Goal: Task Accomplishment & Management: Manage account settings

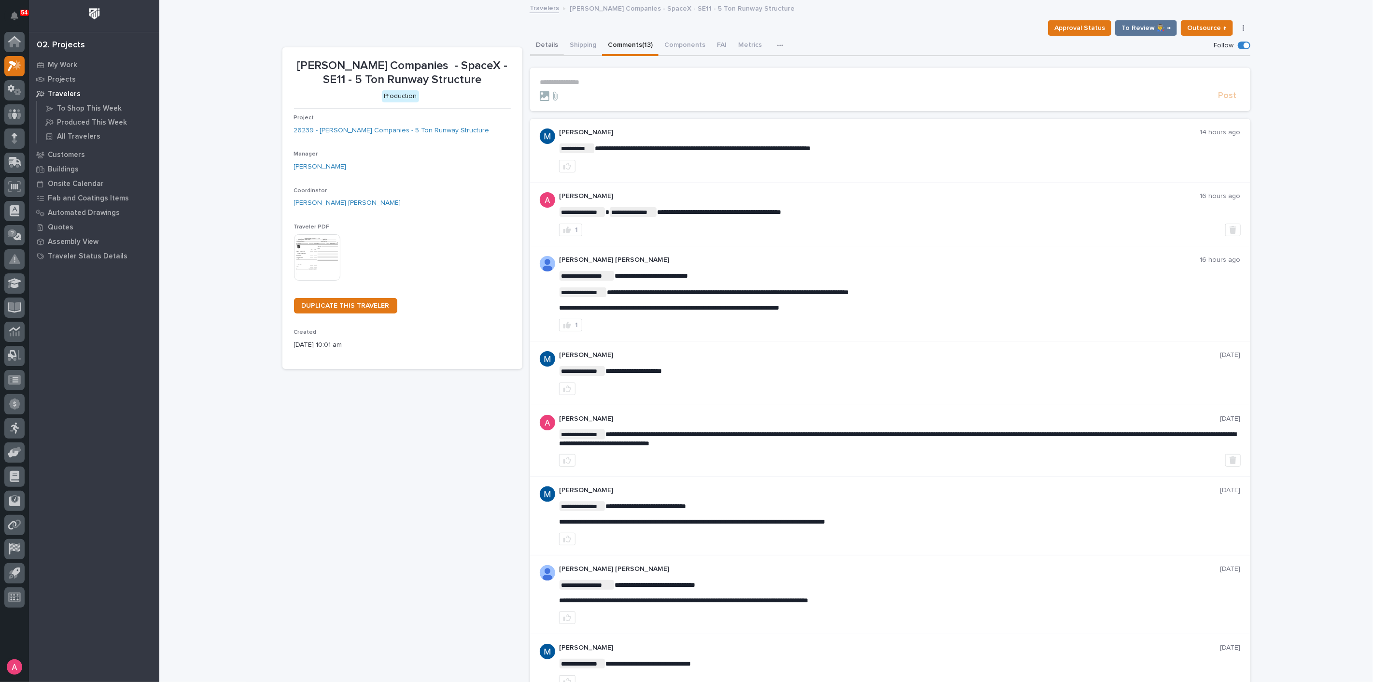
click at [543, 41] on button "Details" at bounding box center [547, 46] width 34 height 20
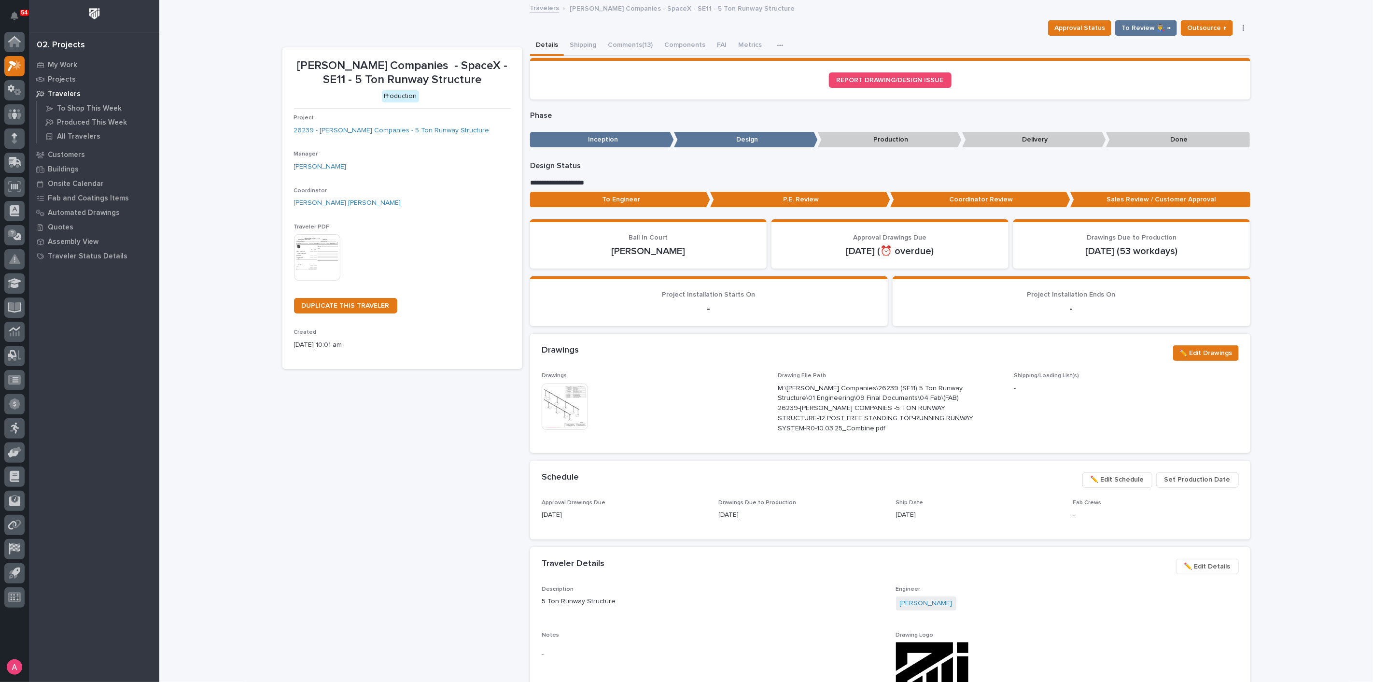
click at [185, 536] on div "Loading... Saving… Loading... Saving… [PERSON_NAME] Companies - SpaceX - SE11 -…" at bounding box center [766, 537] width 1214 height 1072
click at [206, 123] on div "Loading... Saving… Loading... Saving… Mazzella Companies - SpaceX - SE11 - 5 To…" at bounding box center [766, 537] width 1214 height 1072
click at [564, 8] on link "Back to 26239 - Mazzella Companies - 5 Ton Runway Structure" at bounding box center [649, 7] width 225 height 11
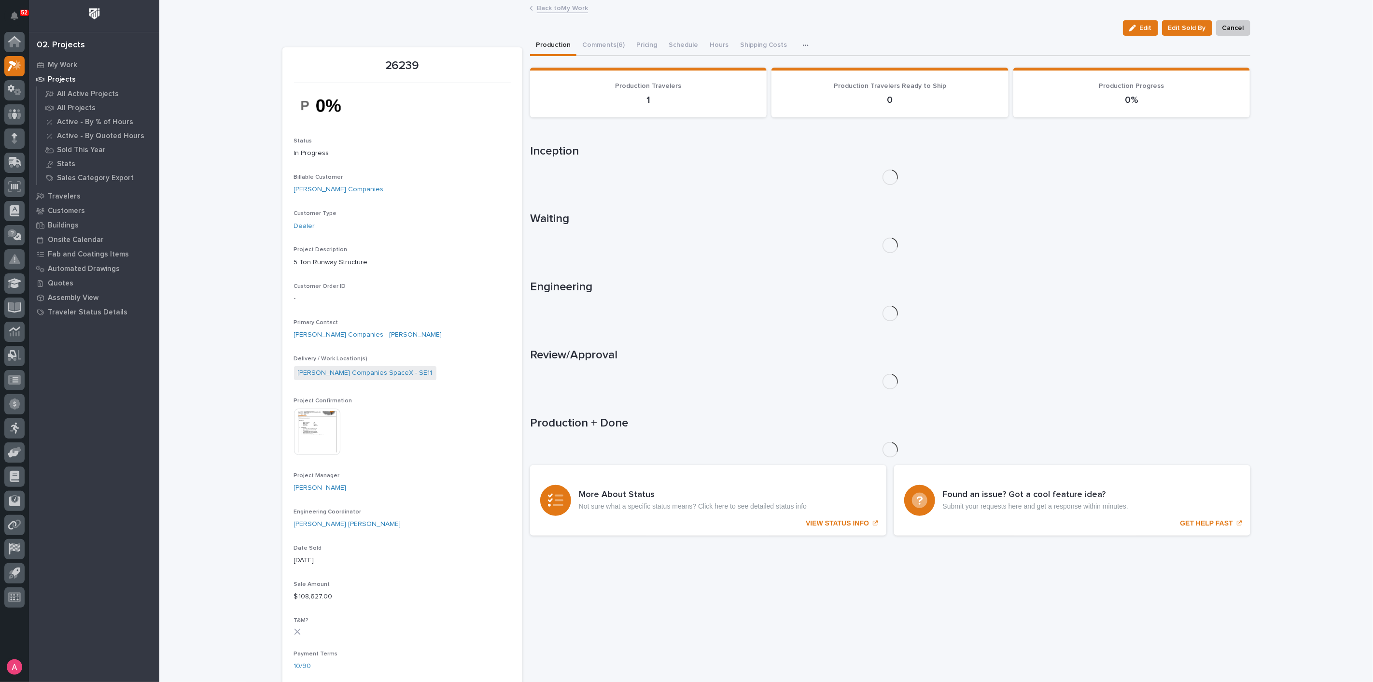
click at [212, 301] on div "Loading... Saving… Loading... Saving… 26239 Edit Edit Sold By Cancel Edit Edit …" at bounding box center [766, 642] width 1214 height 1283
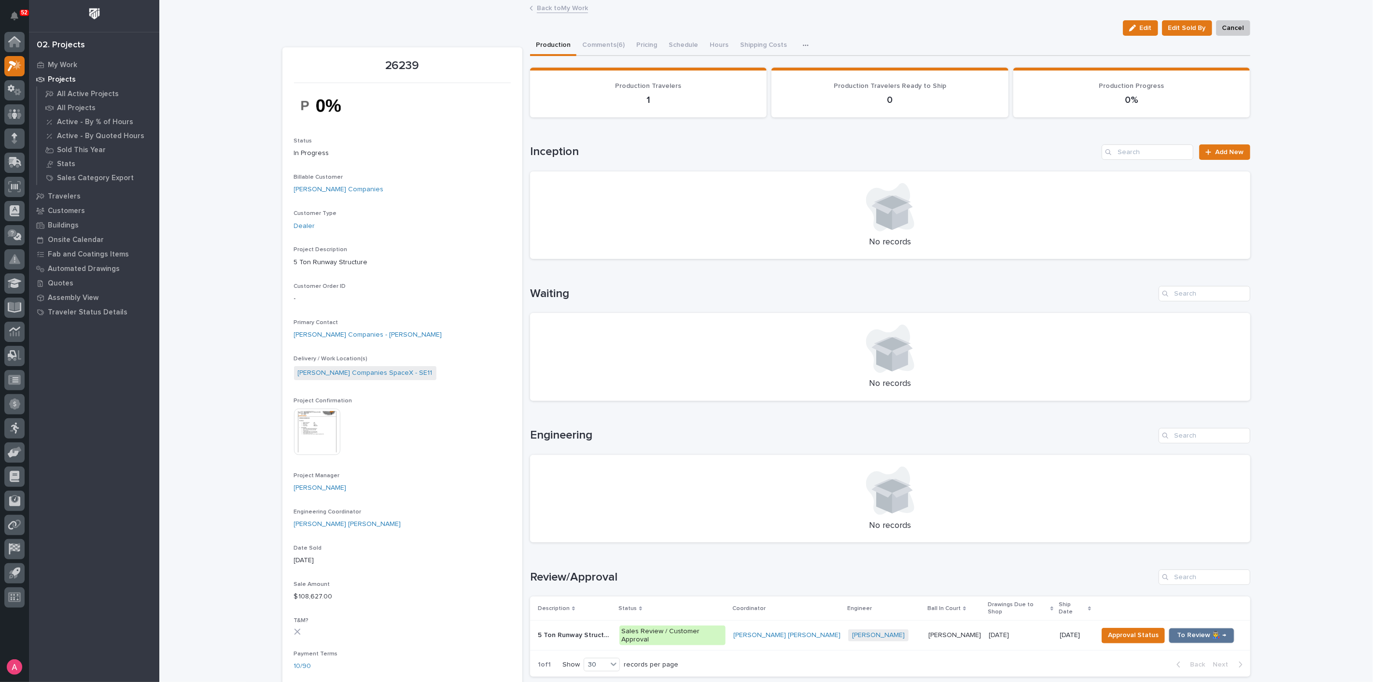
click at [557, 6] on link "Back to My Work" at bounding box center [562, 7] width 51 height 11
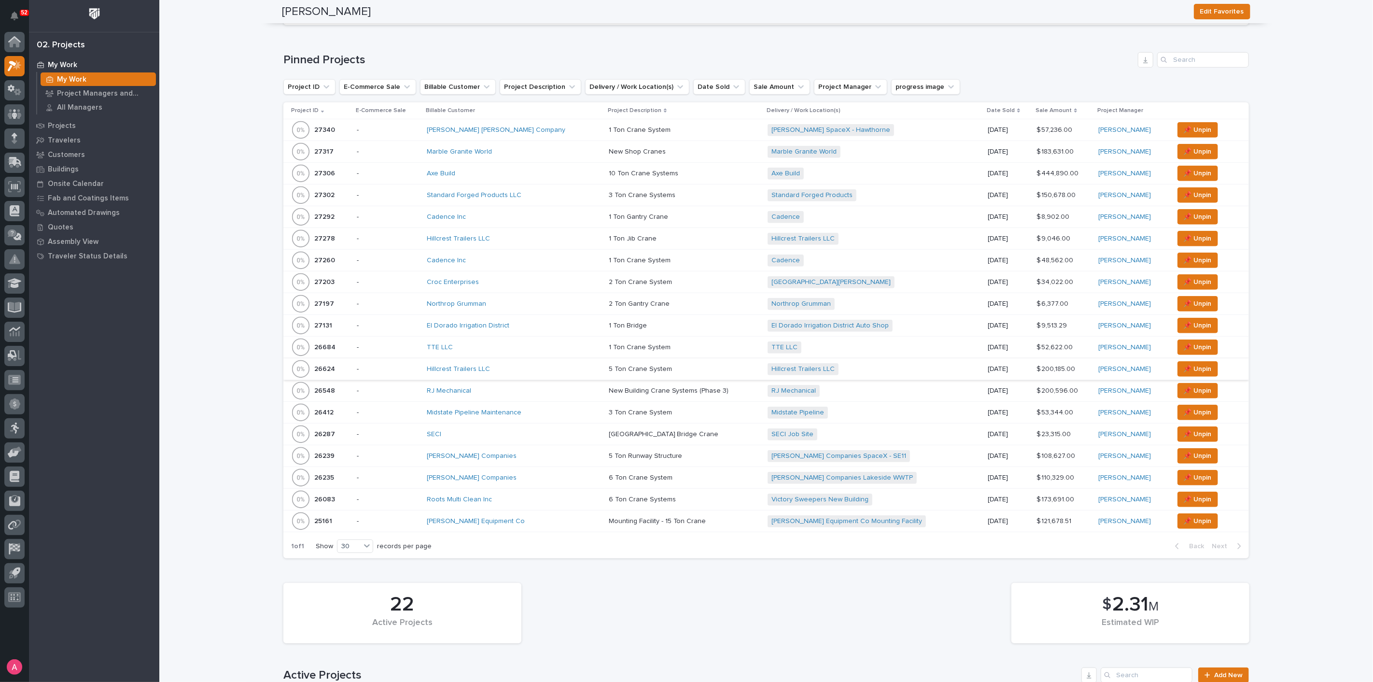
scroll to position [429, 0]
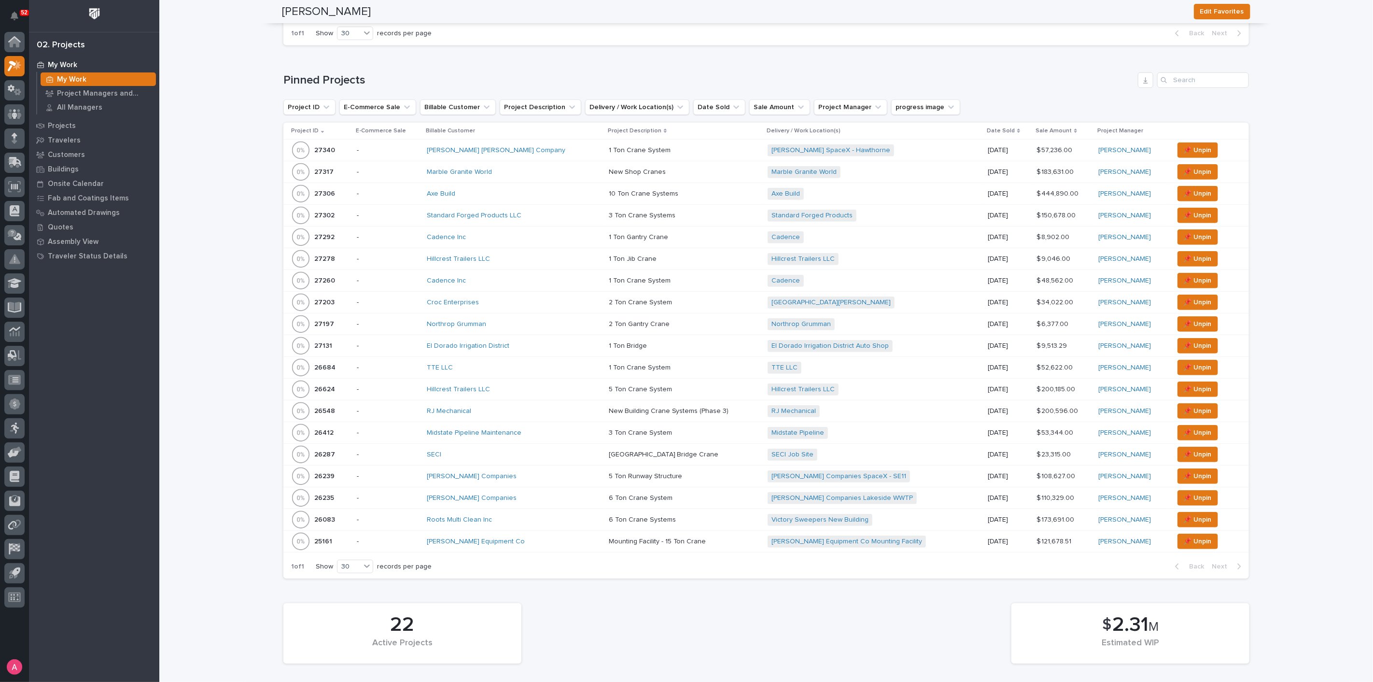
click at [528, 320] on div "Northrop Grumman" at bounding box center [511, 324] width 169 height 8
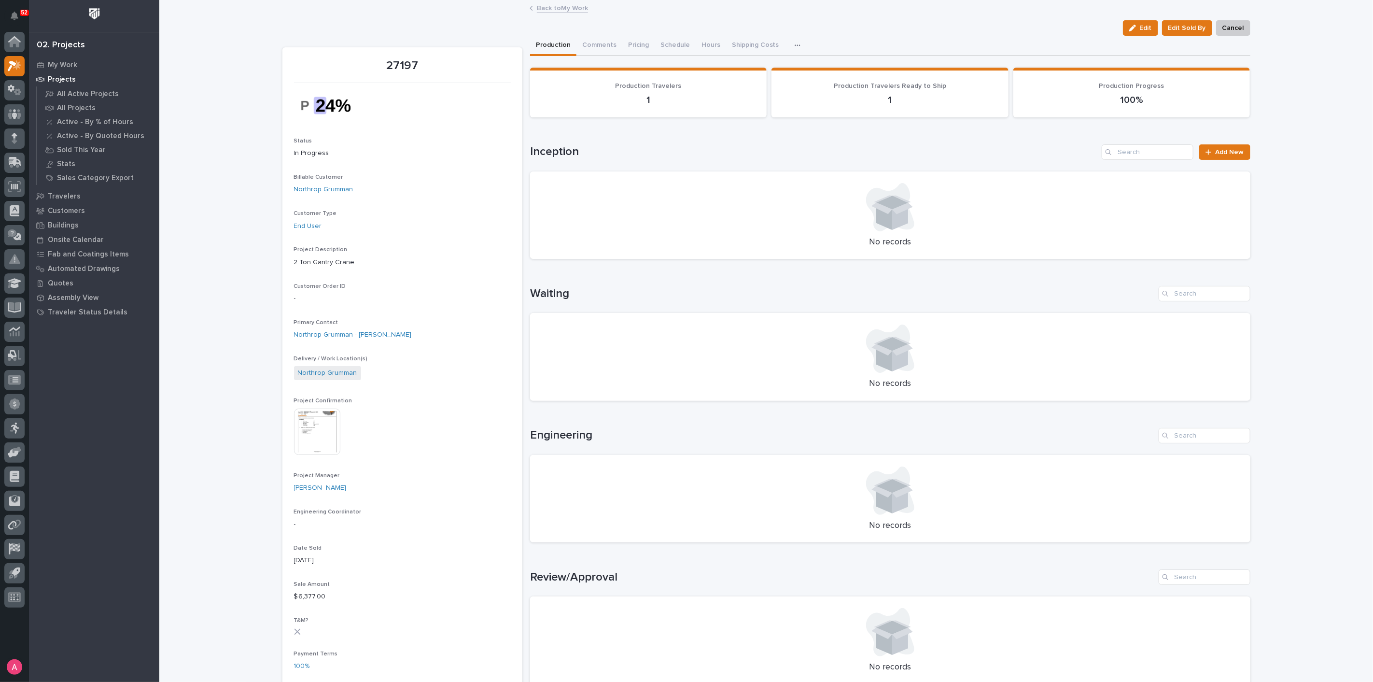
click at [549, 2] on link "Back to My Work" at bounding box center [562, 7] width 51 height 11
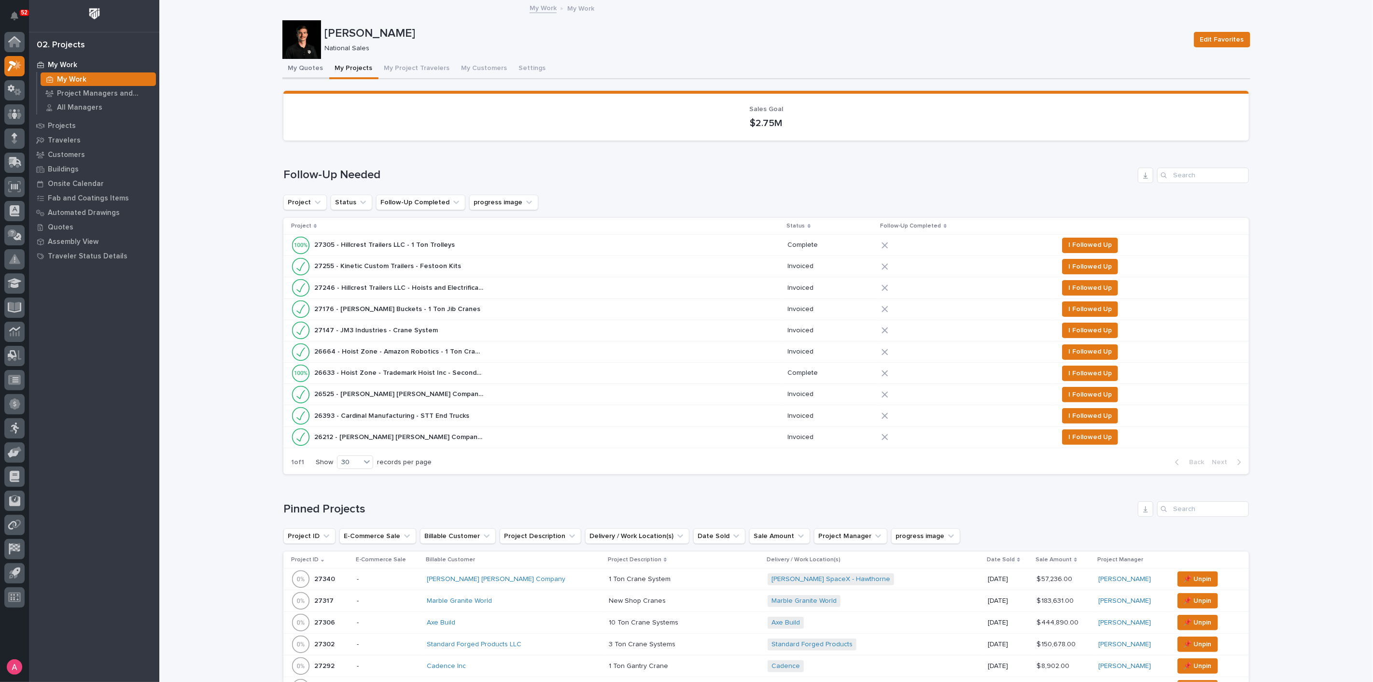
click at [282, 67] on button "My Quotes" at bounding box center [305, 69] width 47 height 20
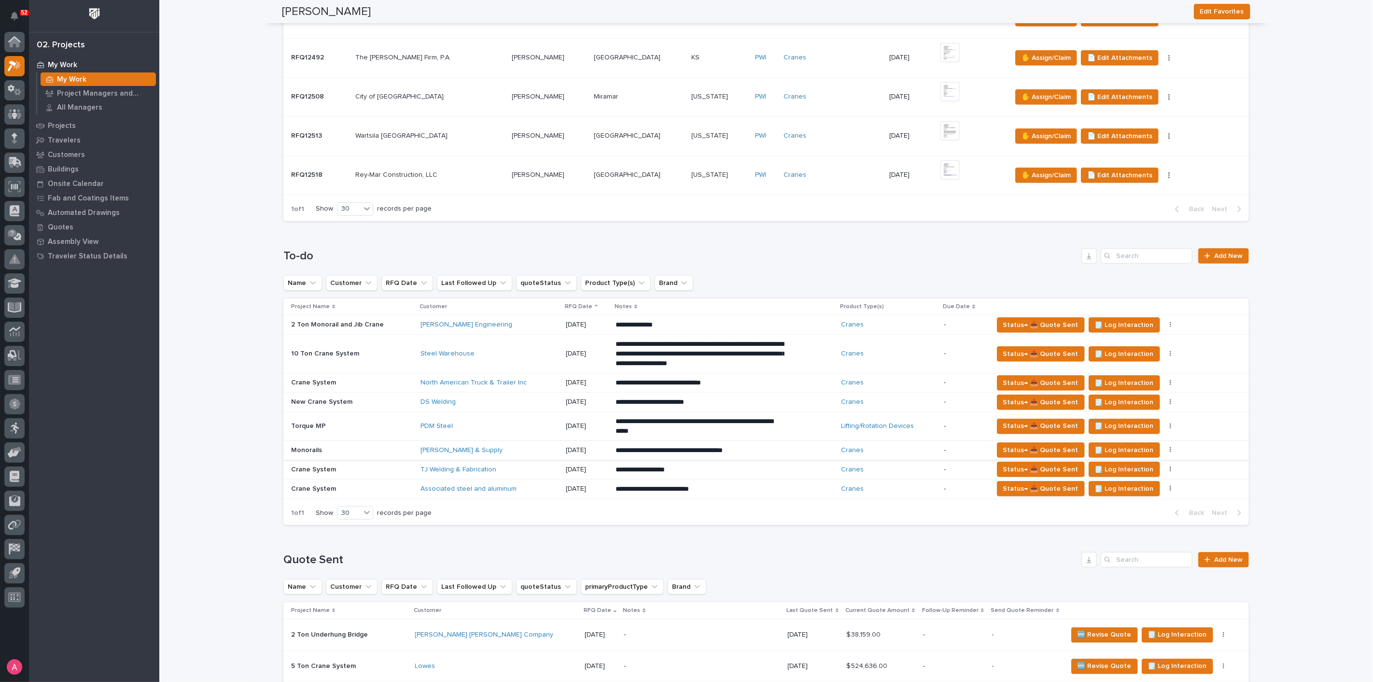
scroll to position [590, 0]
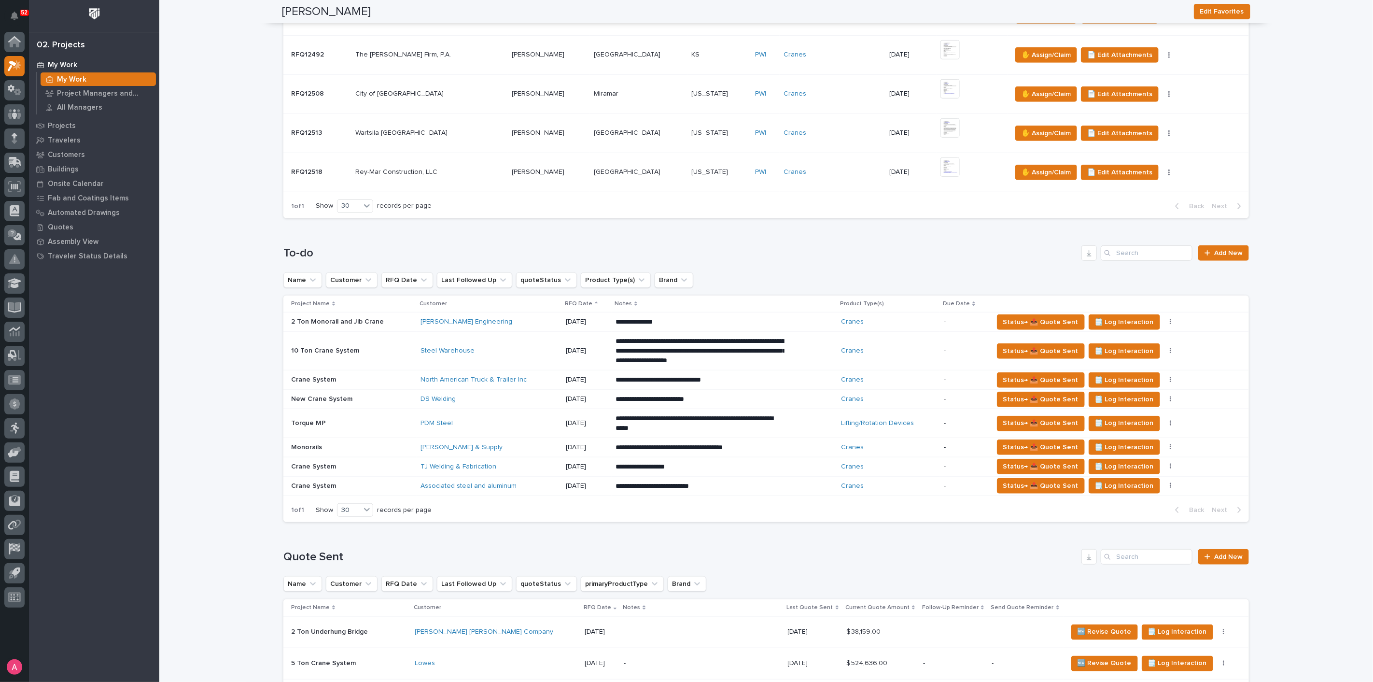
click at [535, 485] on div "Associated steel and aluminum" at bounding box center [489, 486] width 138 height 8
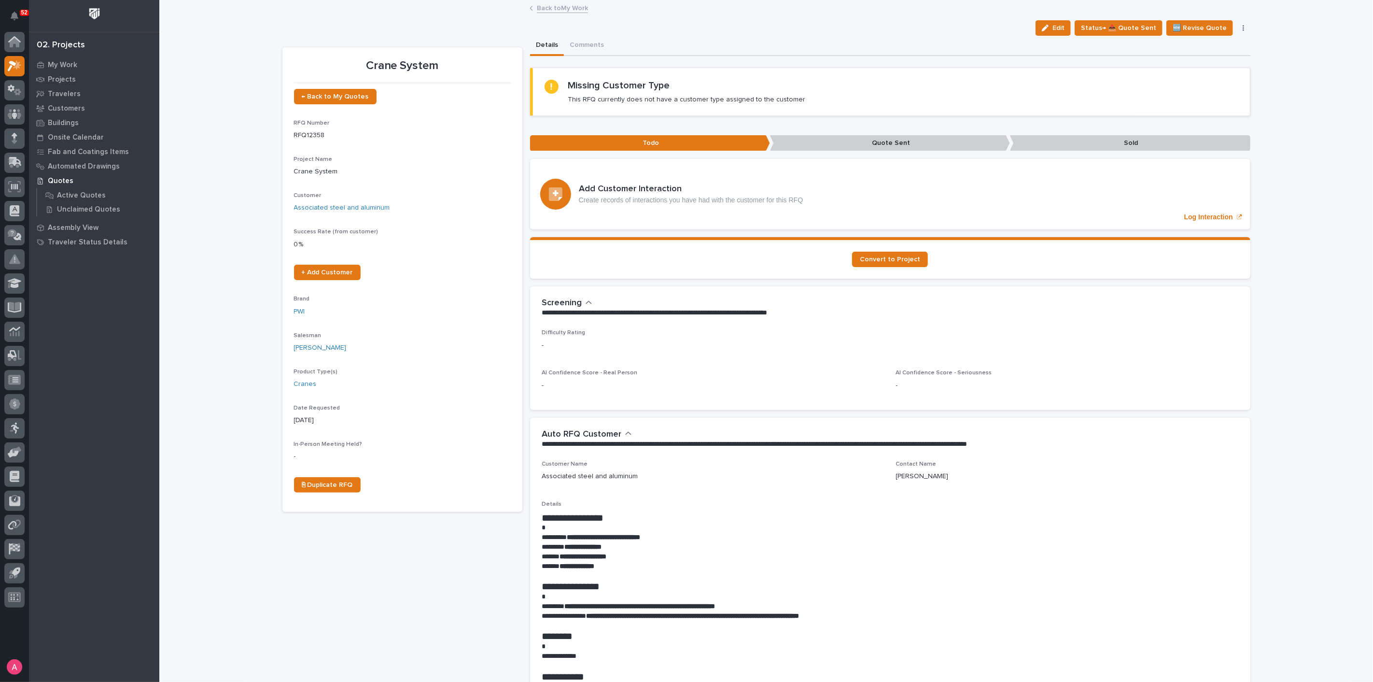
click at [537, 5] on link "Back to My Work" at bounding box center [562, 7] width 51 height 11
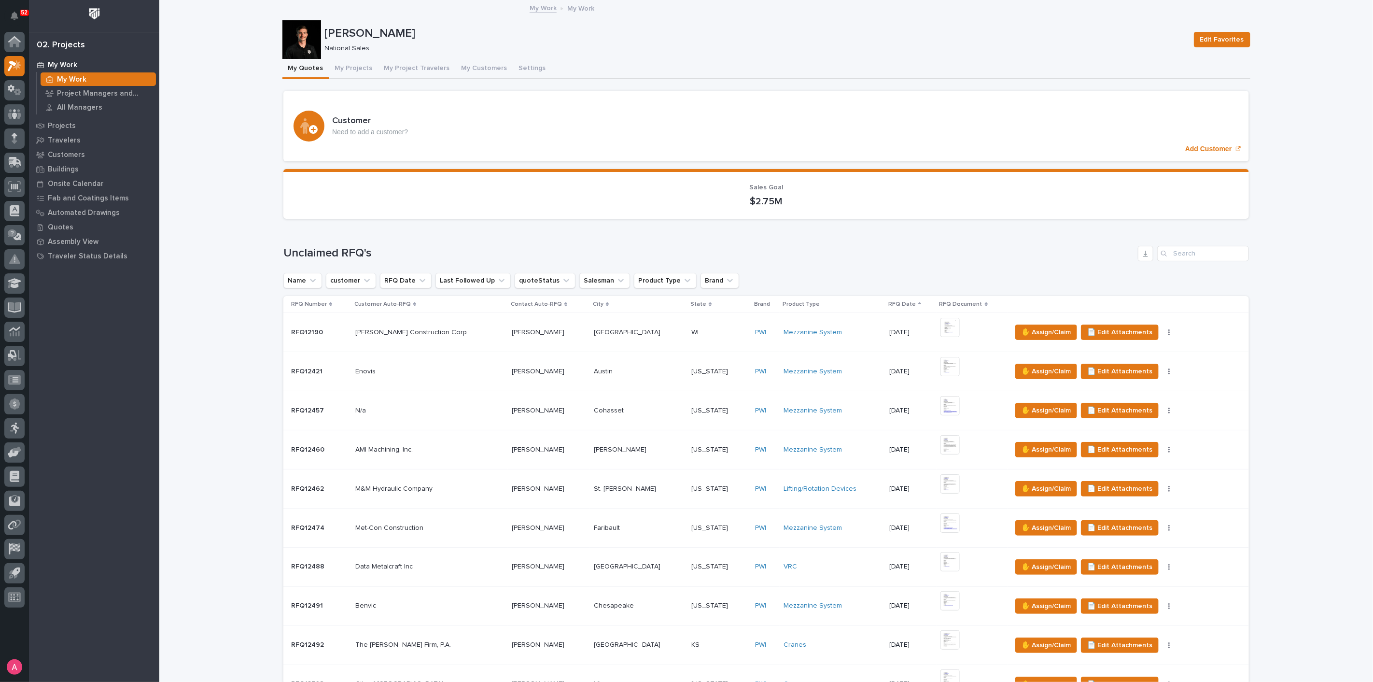
scroll to position [536, 0]
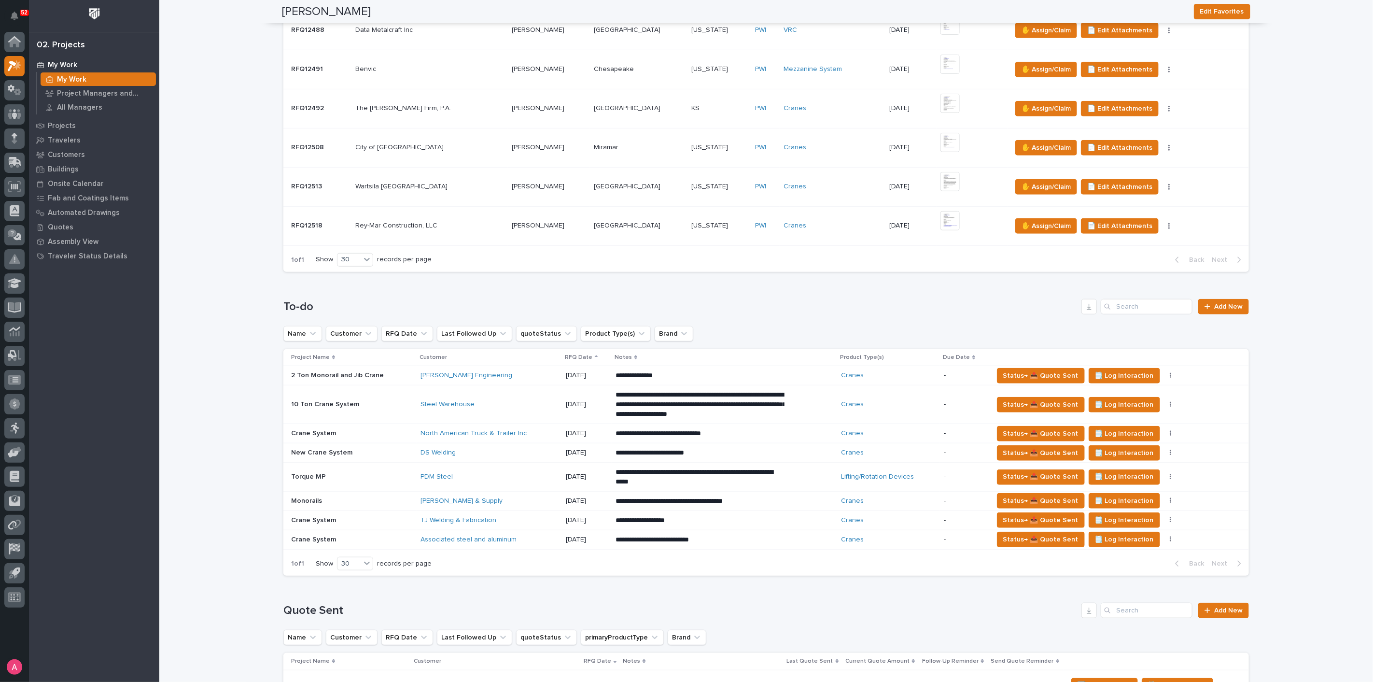
click at [534, 501] on div "Kenny Pipe & Supply" at bounding box center [489, 501] width 138 height 8
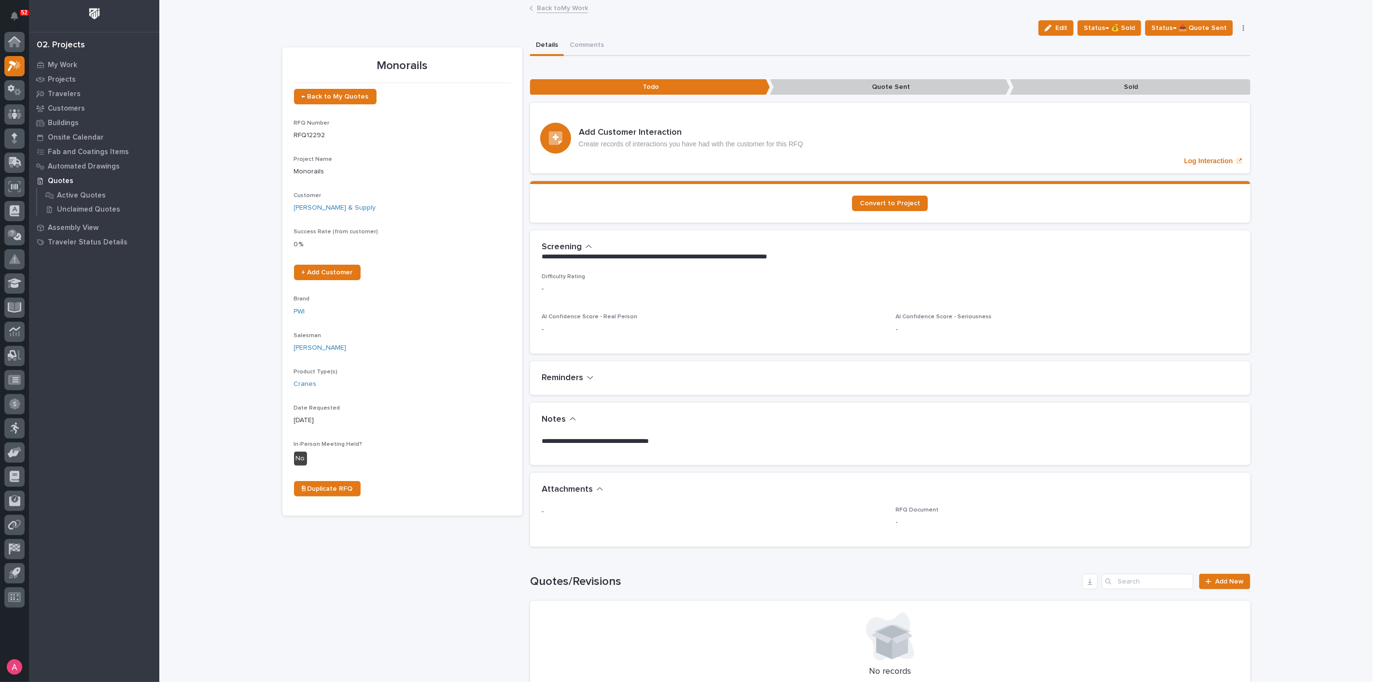
click at [1243, 28] on icon "button" at bounding box center [1244, 28] width 2 height 7
click at [1204, 77] on span "Status→ ⏳ Inactive" at bounding box center [1193, 78] width 59 height 12
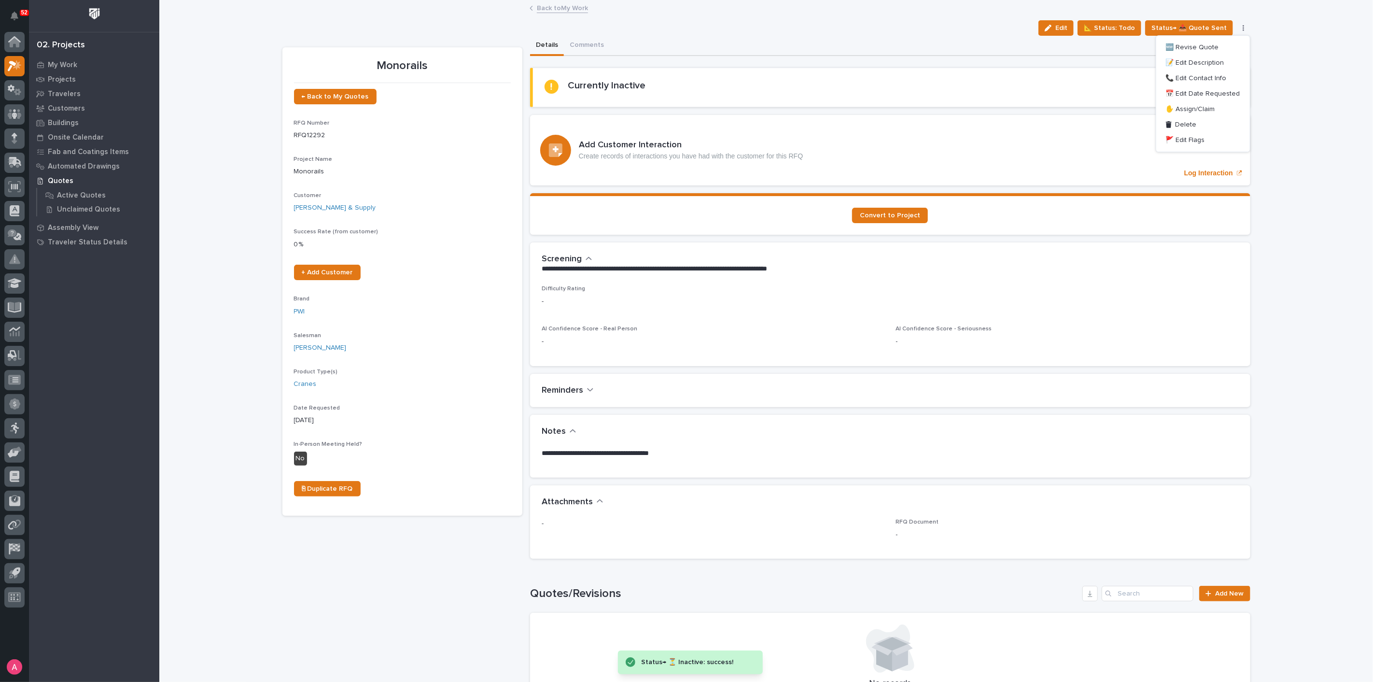
click at [537, 8] on link "Back to My Work" at bounding box center [562, 7] width 51 height 11
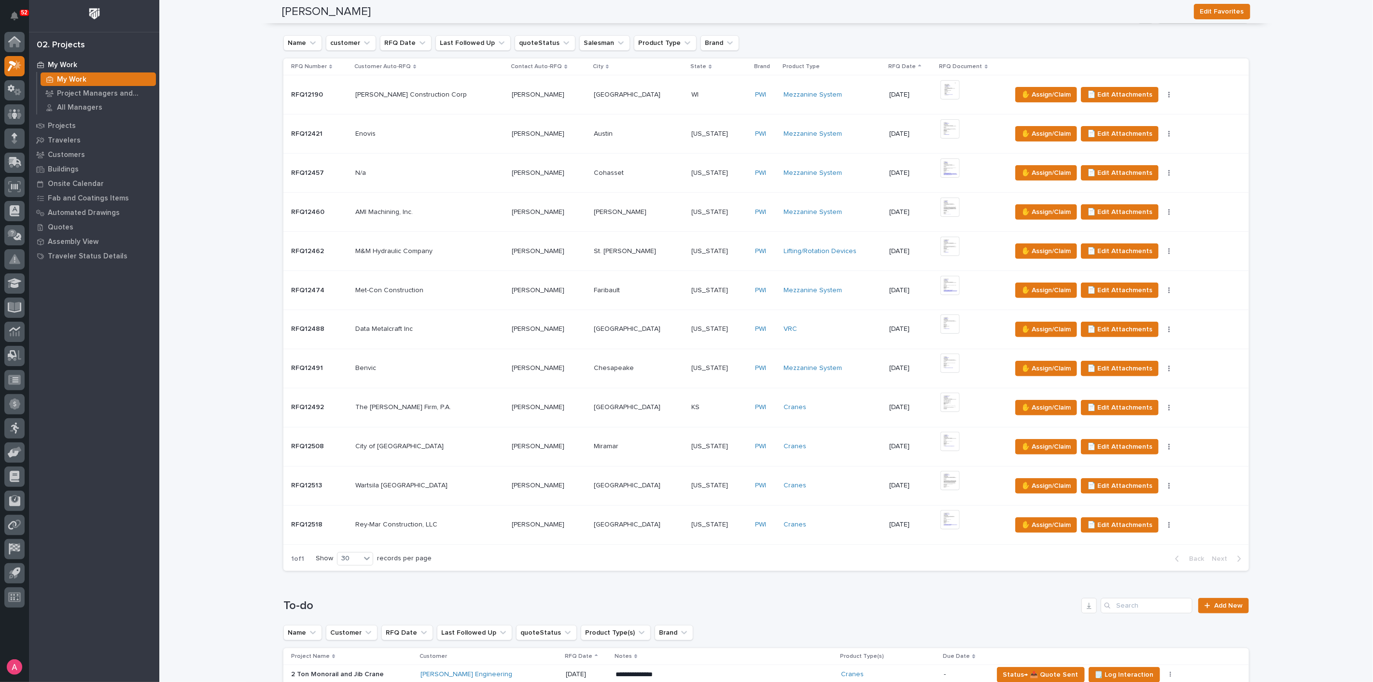
scroll to position [214, 0]
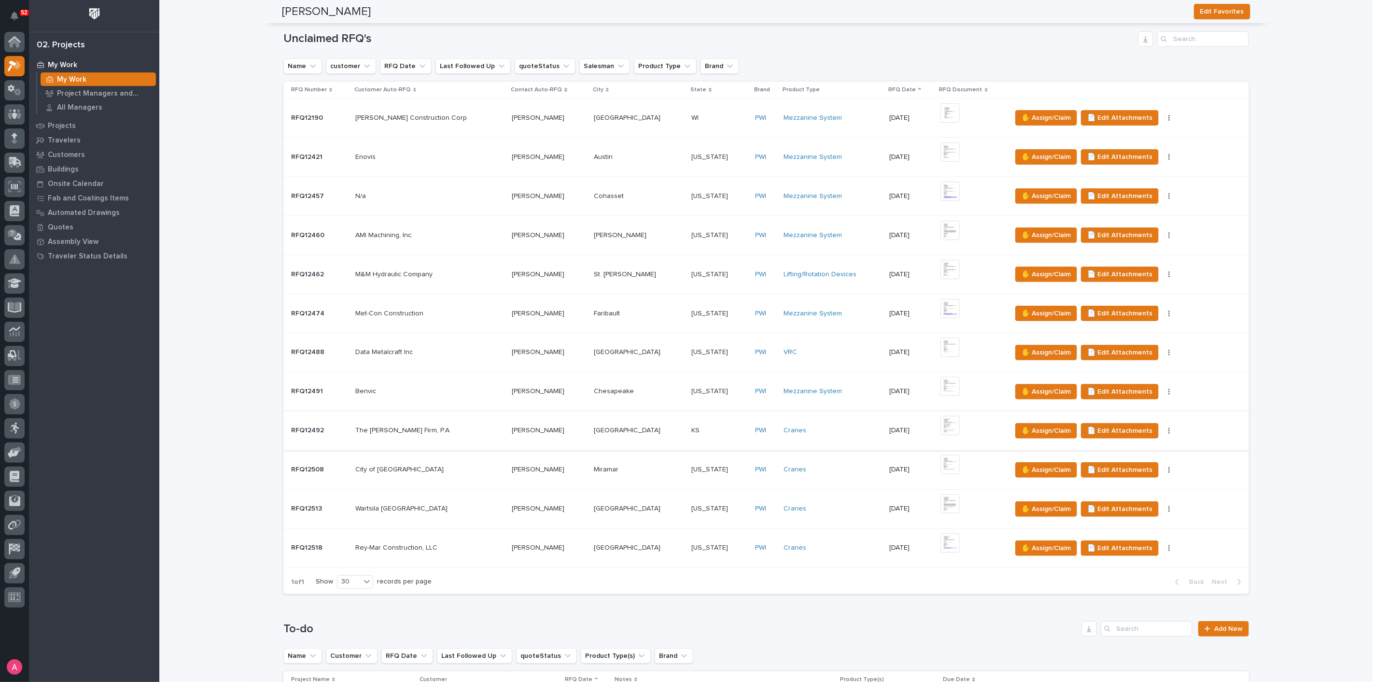
click at [944, 424] on img at bounding box center [949, 425] width 19 height 19
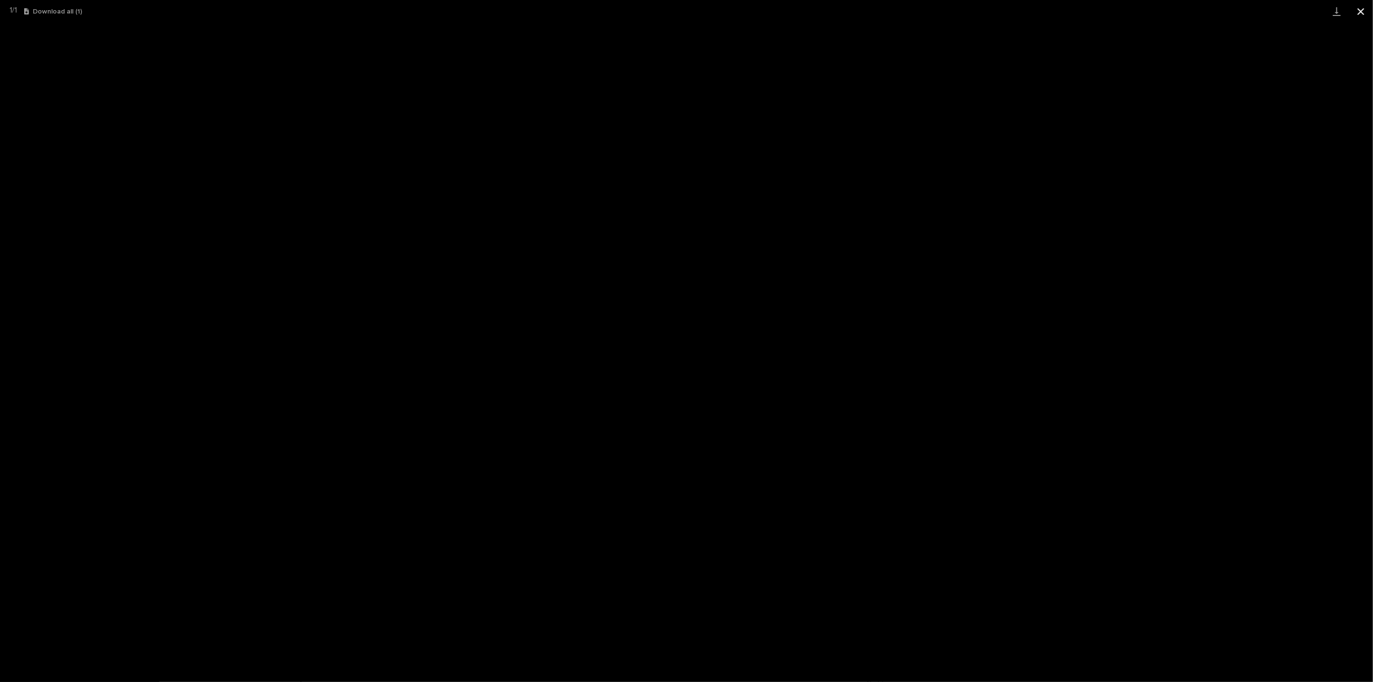
click at [1360, 8] on button "Close gallery" at bounding box center [1361, 11] width 24 height 23
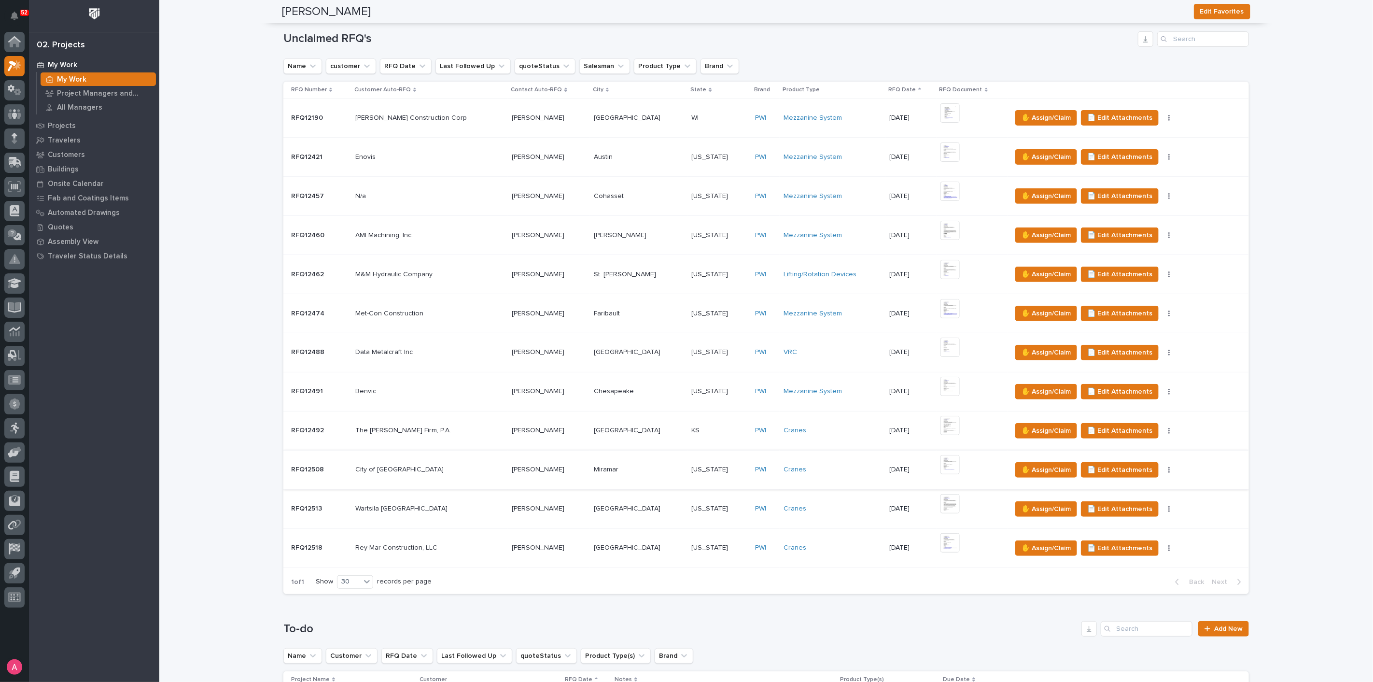
click at [940, 462] on img at bounding box center [949, 464] width 19 height 19
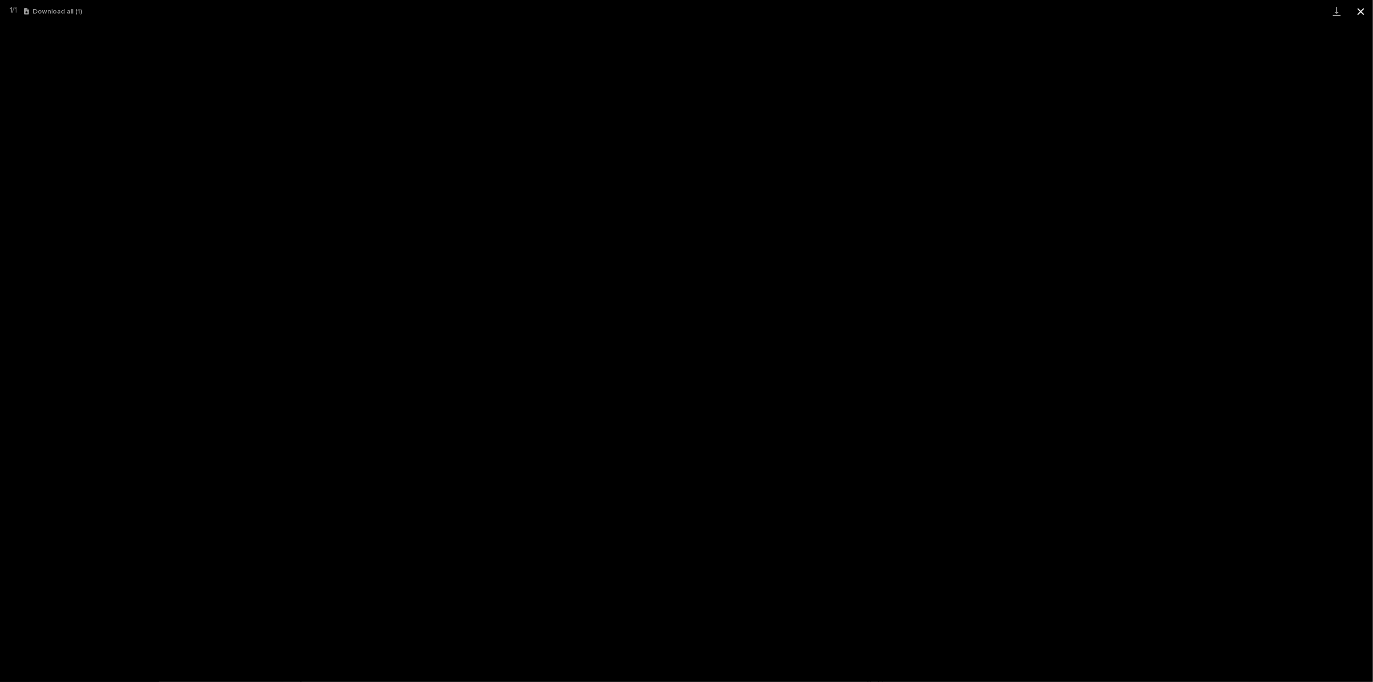
click at [1358, 10] on button "Close gallery" at bounding box center [1361, 11] width 24 height 23
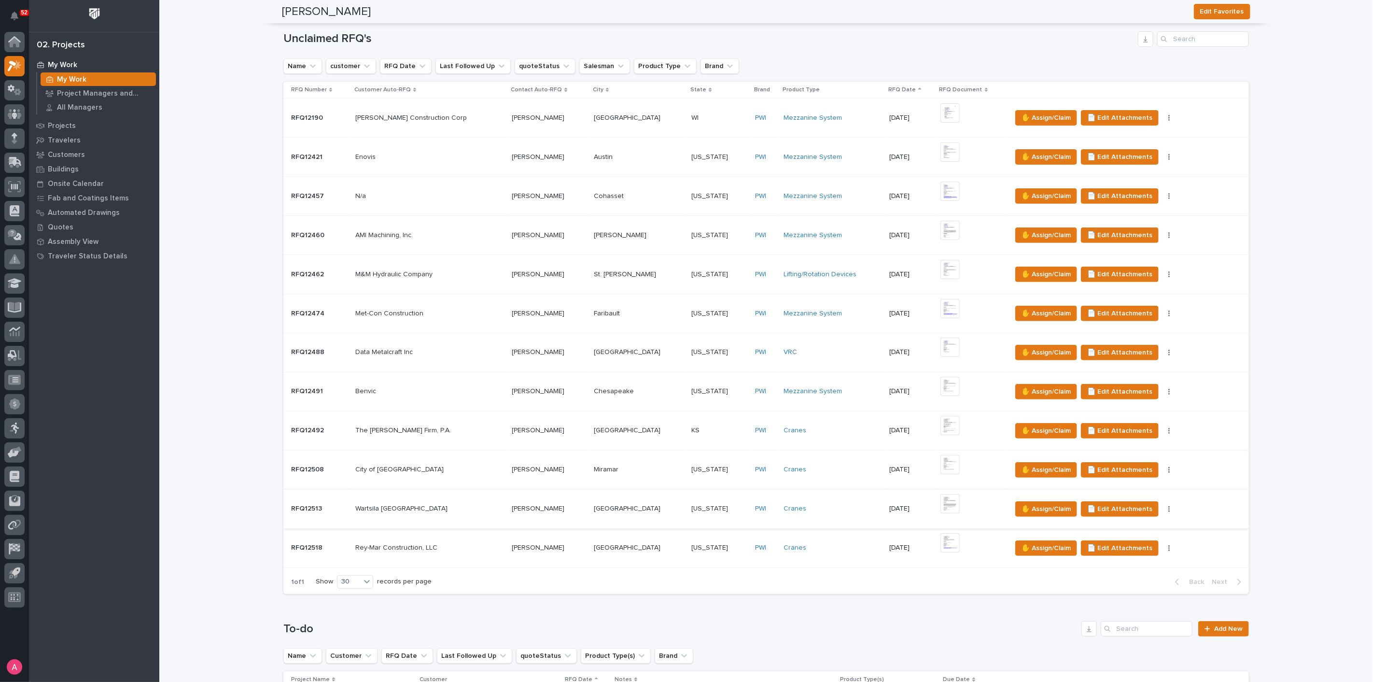
click at [940, 500] on img at bounding box center [949, 503] width 19 height 19
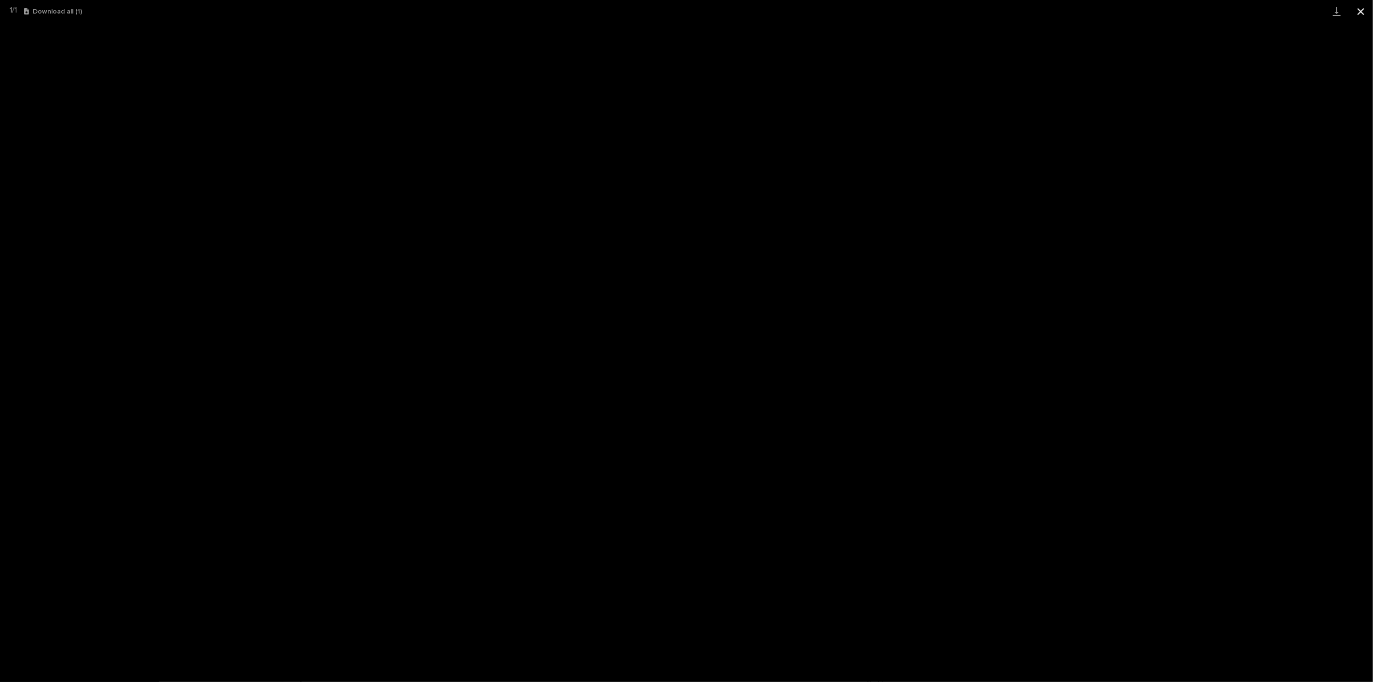
click at [1364, 10] on button "Close gallery" at bounding box center [1361, 11] width 24 height 23
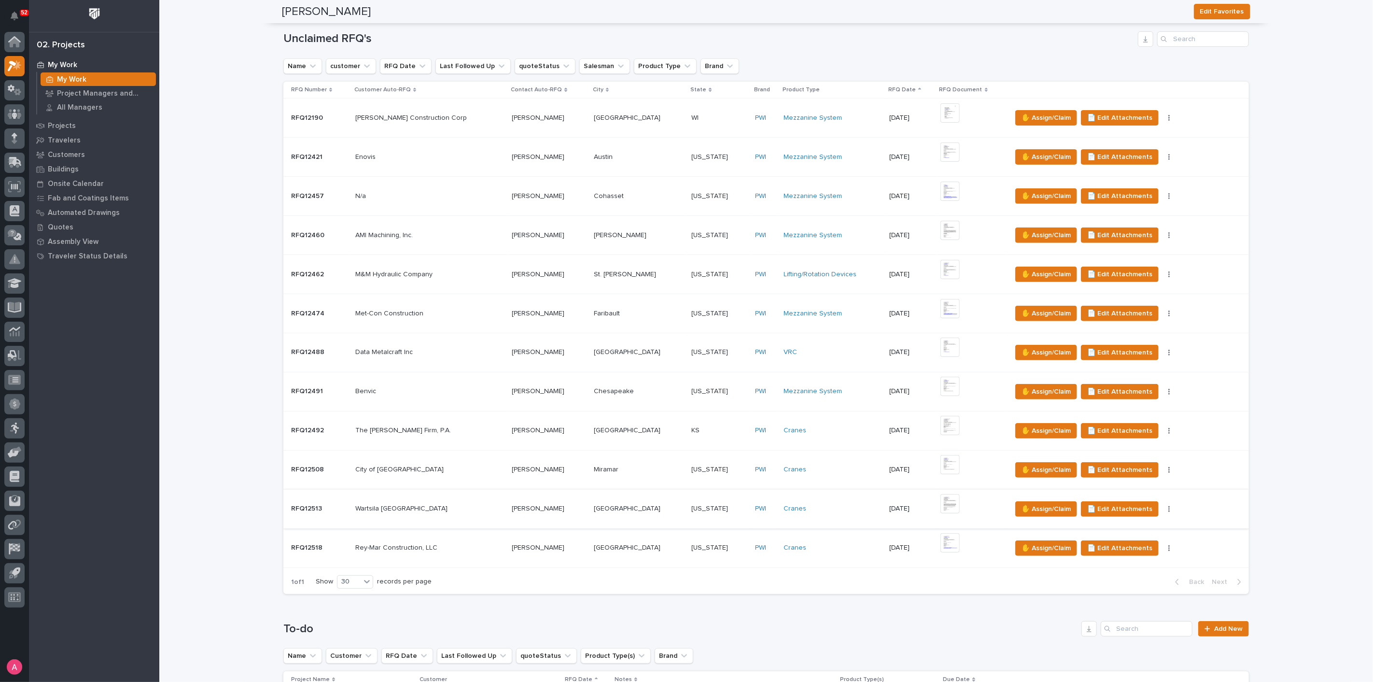
click at [940, 503] on img at bounding box center [949, 503] width 19 height 19
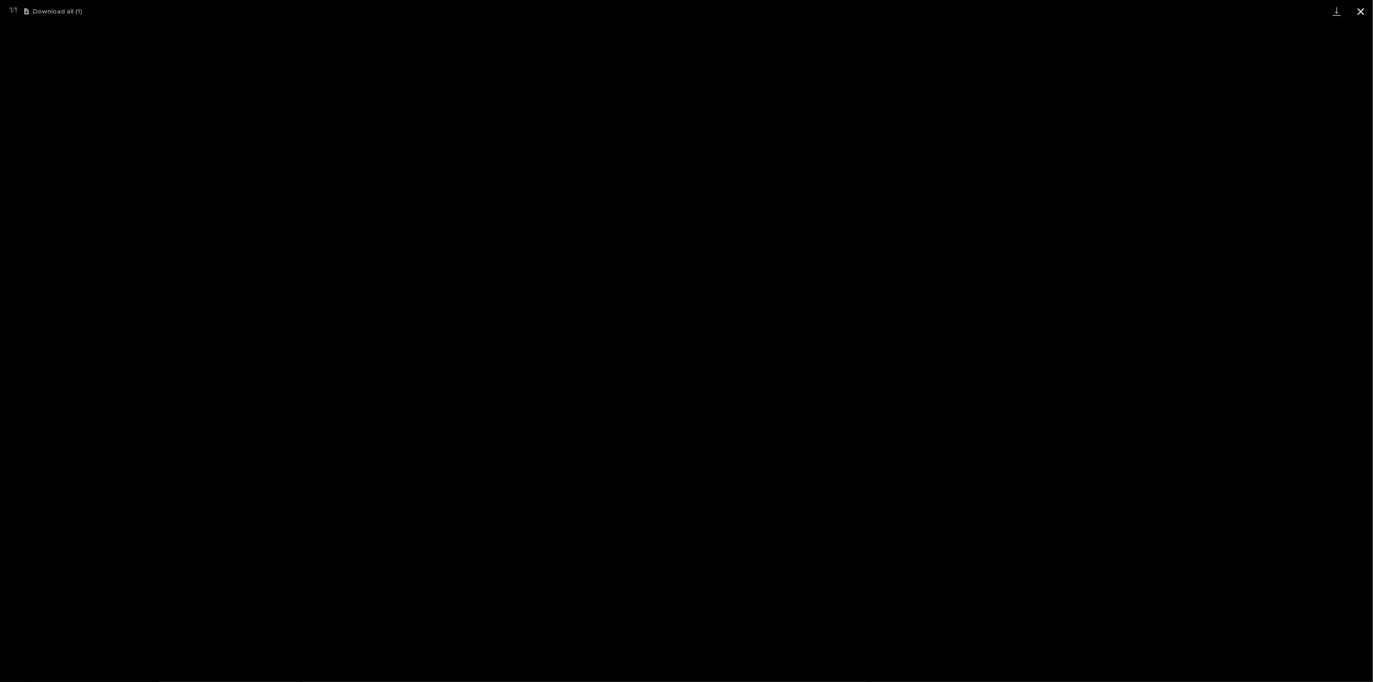
click at [1364, 14] on button "Close gallery" at bounding box center [1361, 11] width 24 height 23
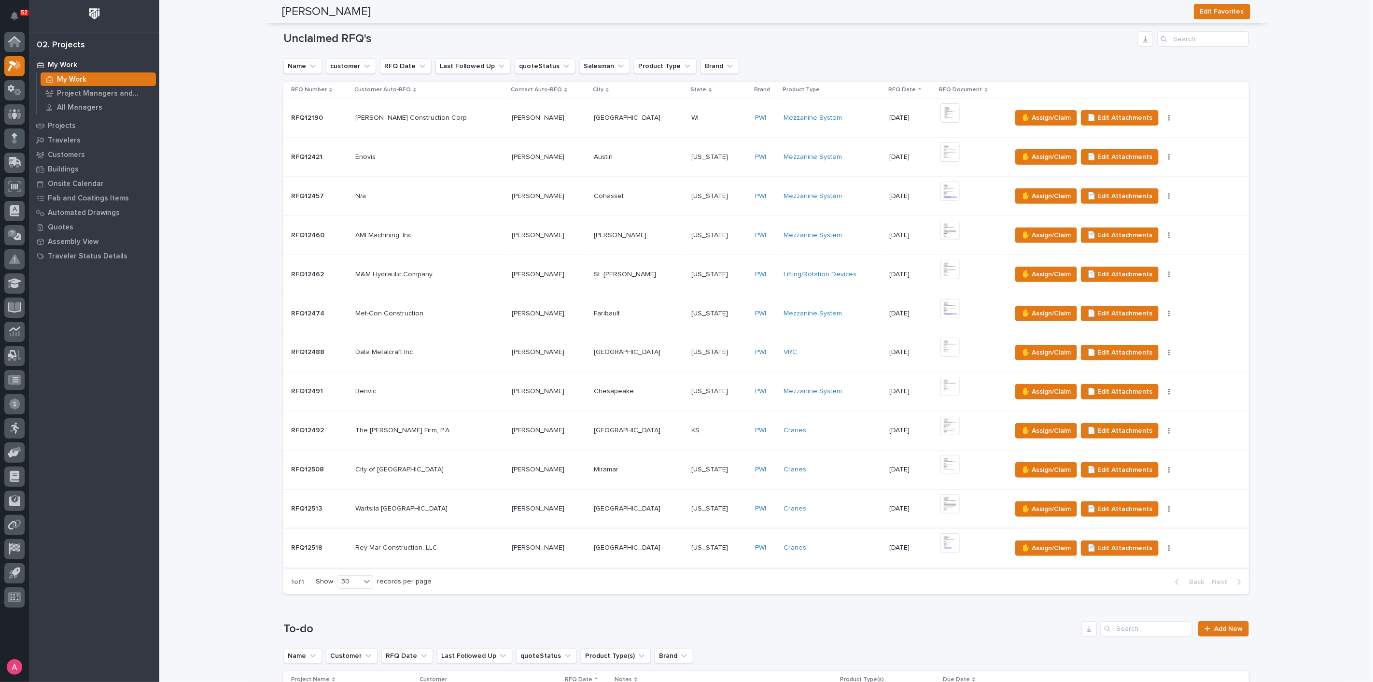
click at [940, 539] on img at bounding box center [949, 542] width 19 height 19
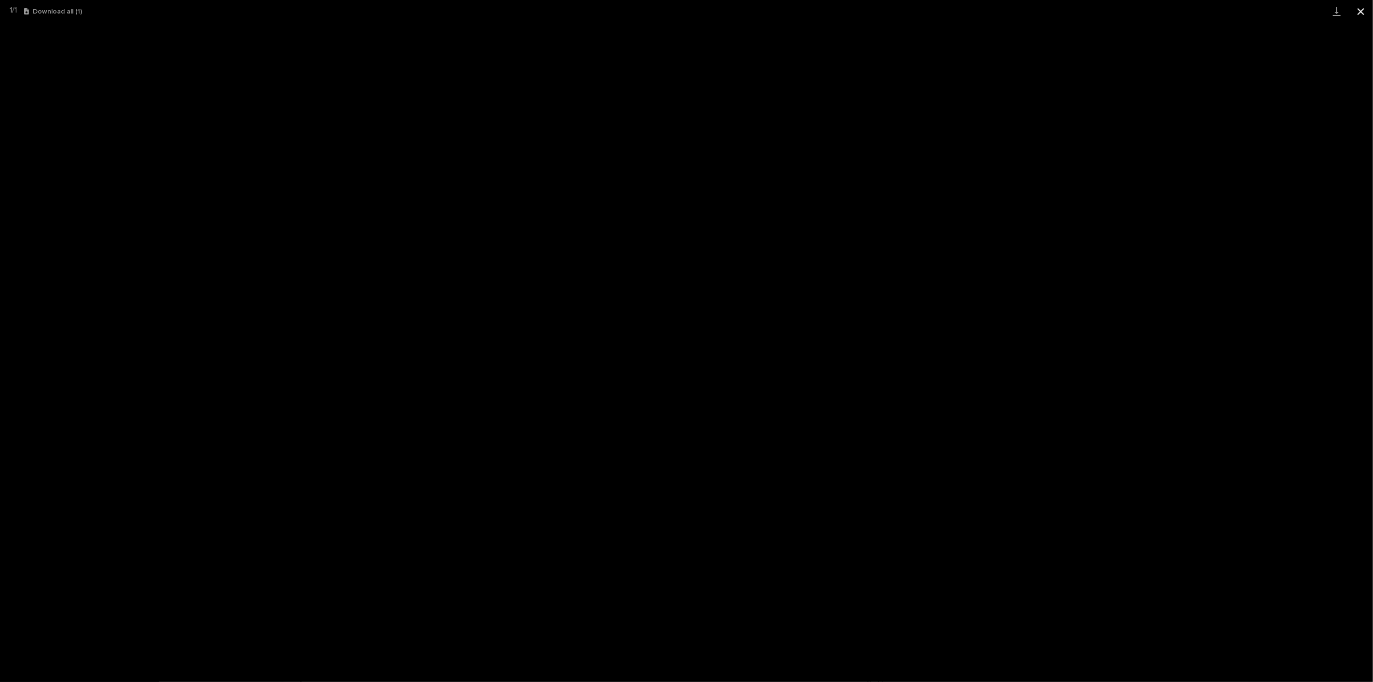
click at [1359, 11] on button "Close gallery" at bounding box center [1361, 11] width 24 height 23
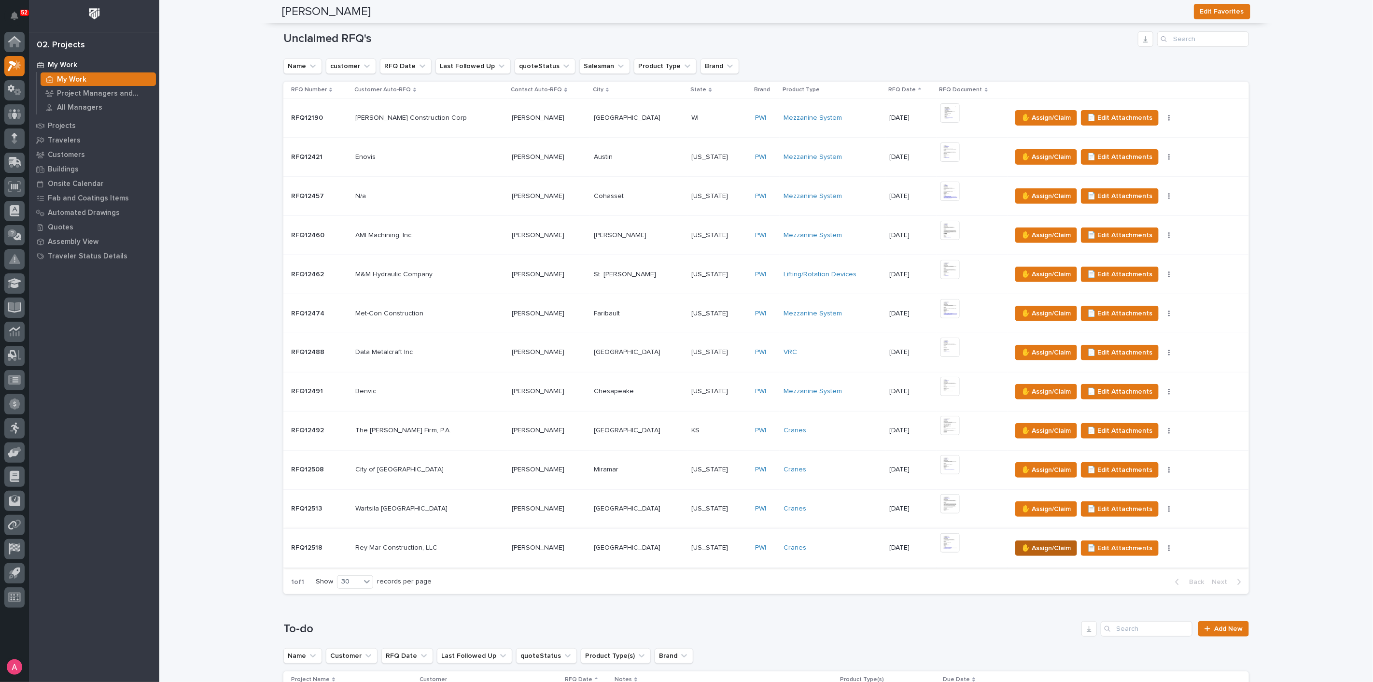
click at [1021, 542] on span "✋ Assign/Claim" at bounding box center [1045, 548] width 49 height 12
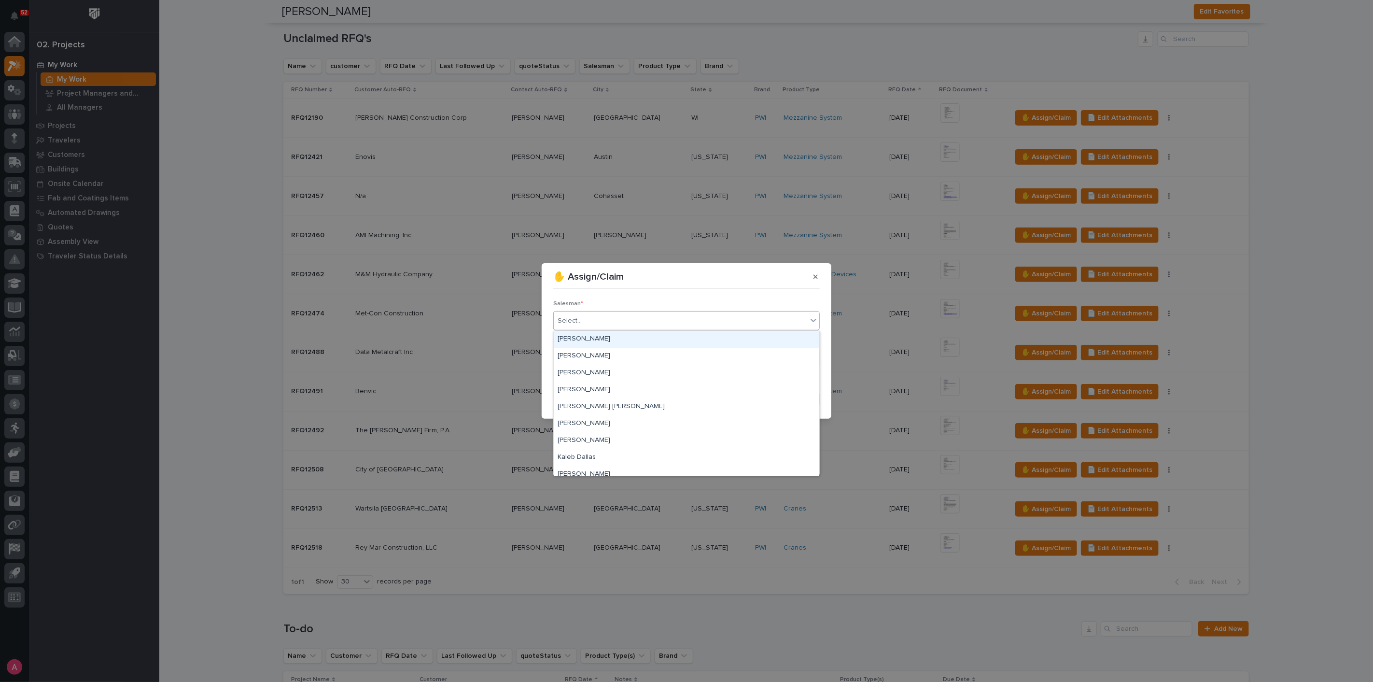
click at [601, 318] on div "Select..." at bounding box center [680, 321] width 253 height 16
click at [599, 334] on div "[PERSON_NAME]" at bounding box center [687, 339] width 266 height 17
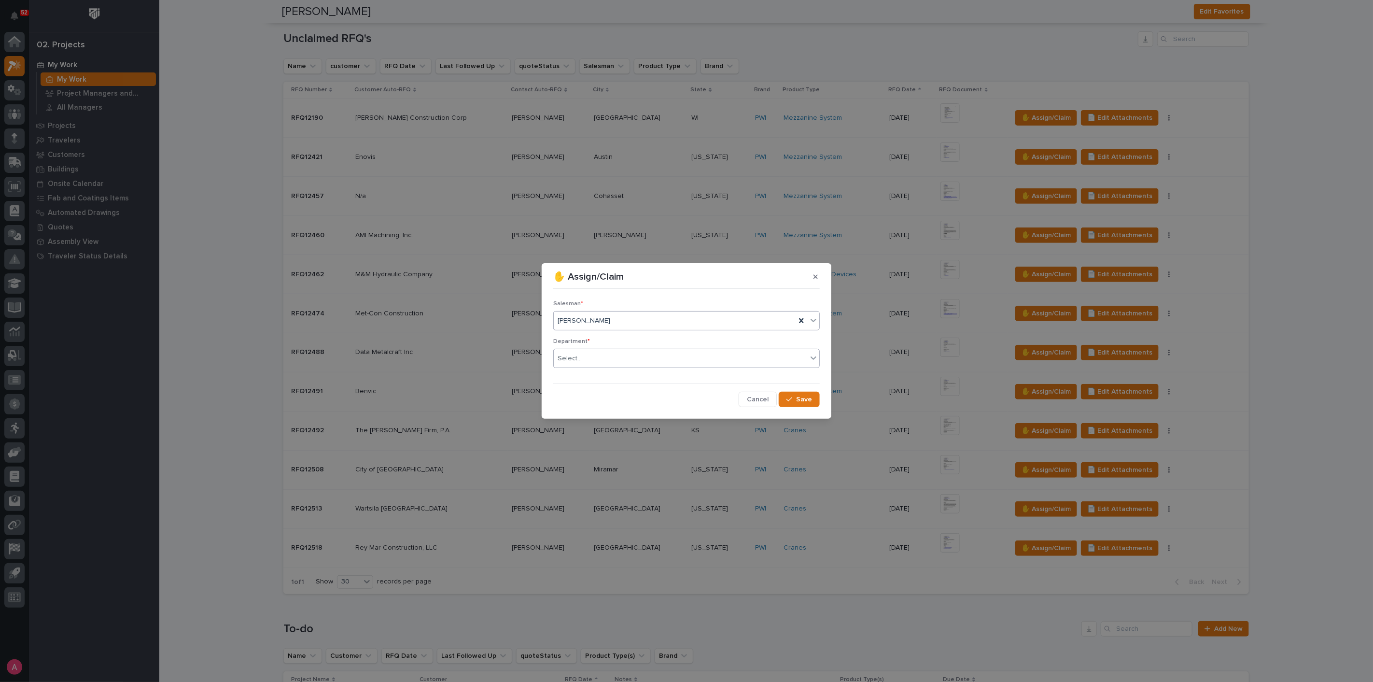
click at [602, 354] on div "Select..." at bounding box center [680, 358] width 253 height 16
click at [605, 372] on div "National Sales" at bounding box center [687, 376] width 266 height 17
click at [801, 397] on span "Save" at bounding box center [804, 399] width 16 height 9
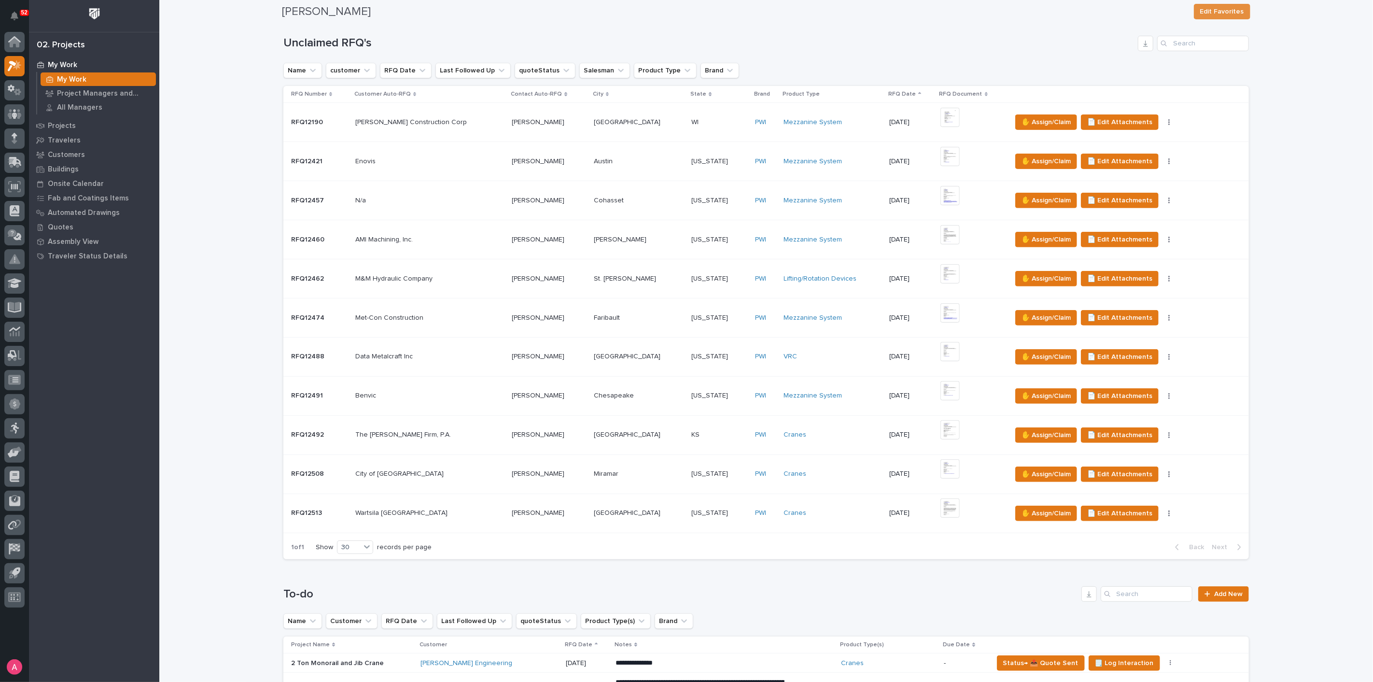
scroll to position [536, 0]
